Goal: Transaction & Acquisition: Download file/media

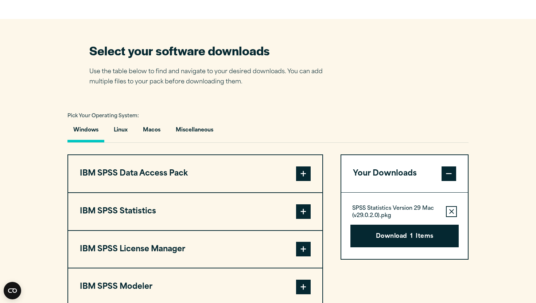
scroll to position [540, 0]
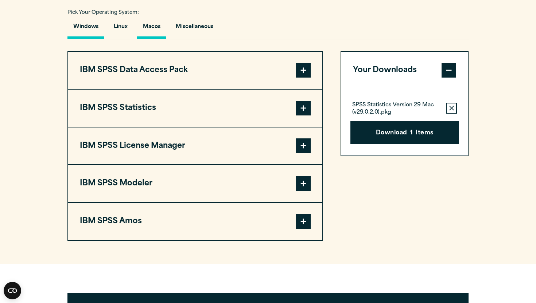
click at [148, 33] on button "Macos" at bounding box center [151, 28] width 29 height 21
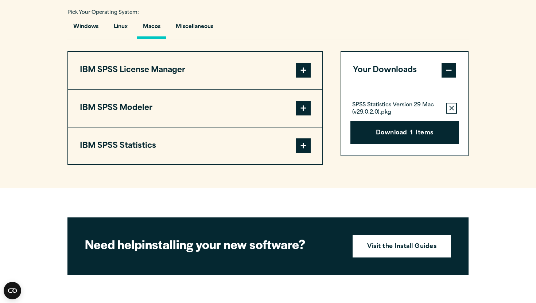
click at [129, 146] on button "IBM SPSS Statistics" at bounding box center [195, 146] width 254 height 37
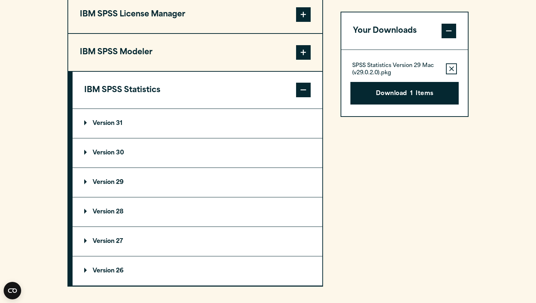
scroll to position [596, 0]
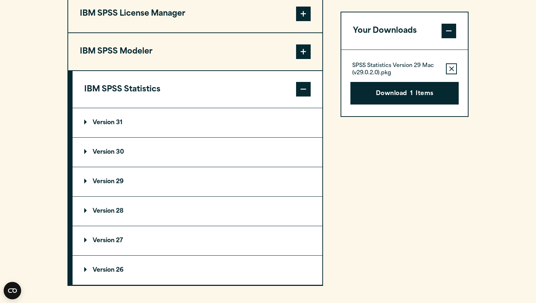
click at [114, 185] on p "Version 29" at bounding box center [103, 182] width 39 height 6
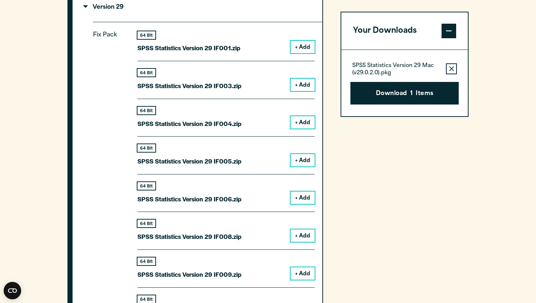
scroll to position [994, 0]
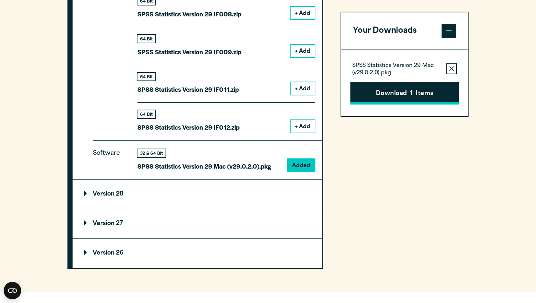
click at [387, 94] on button "Download 1 Items" at bounding box center [404, 93] width 108 height 23
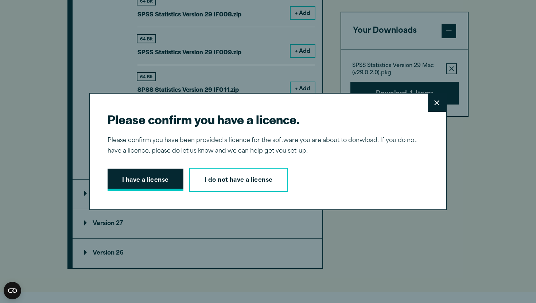
click at [150, 177] on button "I have a license" at bounding box center [146, 180] width 76 height 23
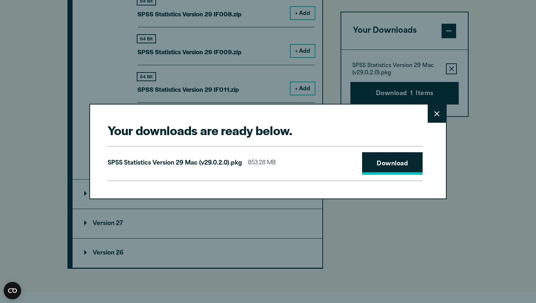
click at [386, 158] on link "Download" at bounding box center [392, 163] width 61 height 23
click at [372, 175] on div "SPSS Statistics Version 29 Mac (v29.0.2.0).pkg 853.28 MB Download" at bounding box center [265, 163] width 315 height 35
click at [377, 158] on link "Download" at bounding box center [392, 163] width 61 height 23
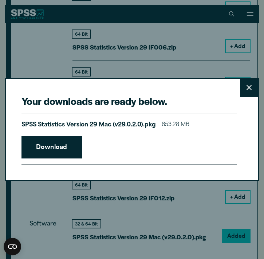
scroll to position [990, 0]
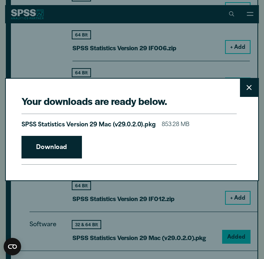
click at [249, 89] on icon at bounding box center [249, 87] width 5 height 5
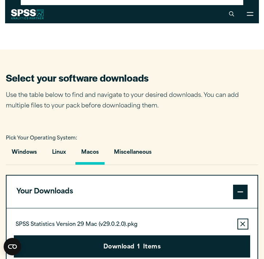
scroll to position [242, 0]
